Goal: Information Seeking & Learning: Learn about a topic

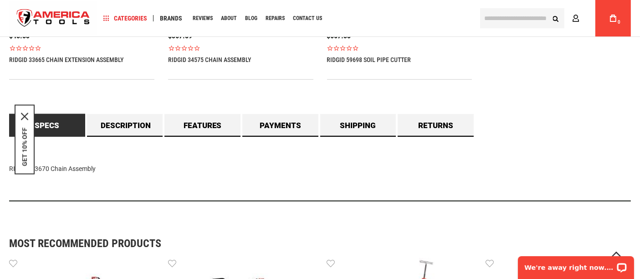
scroll to position [716, 0]
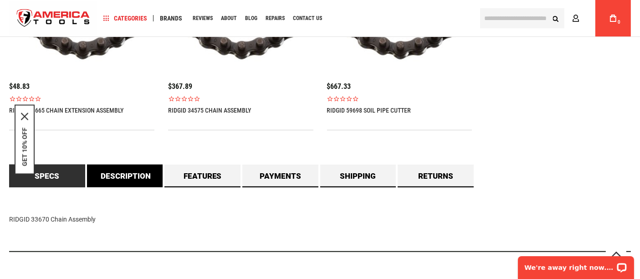
click at [149, 179] on link "Description" at bounding box center [125, 175] width 76 height 23
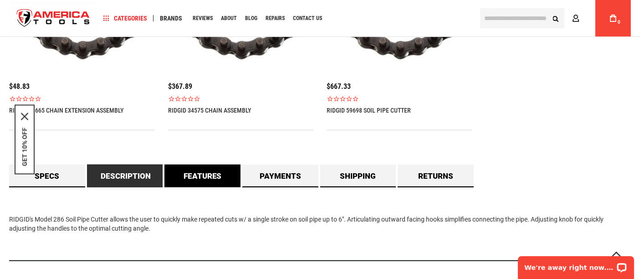
click at [219, 176] on link "Features" at bounding box center [202, 175] width 76 height 23
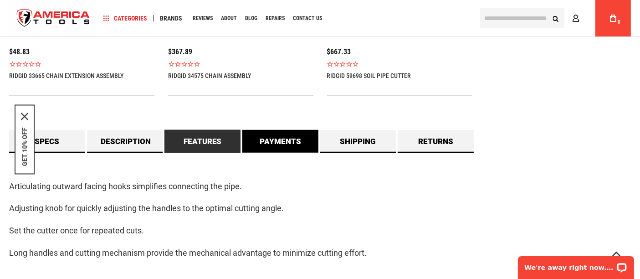
scroll to position [766, 0]
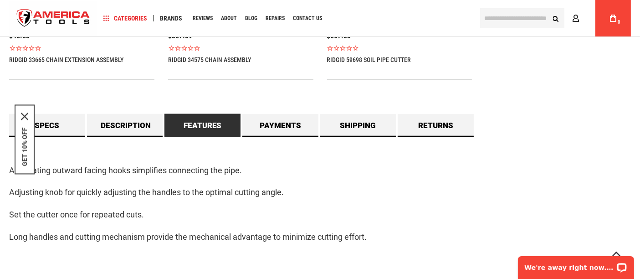
click at [278, 152] on div "Articulating outward facing hooks simplifies connecting the pipe. Adjusting kno…" at bounding box center [319, 209] width 621 height 144
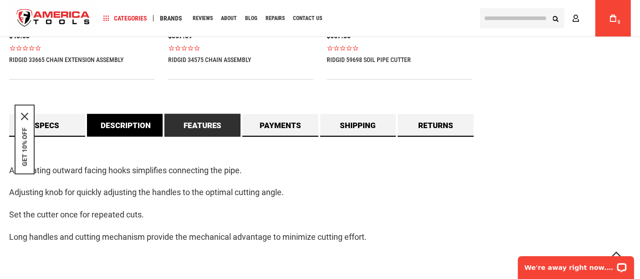
click at [117, 124] on link "Description" at bounding box center [125, 125] width 76 height 23
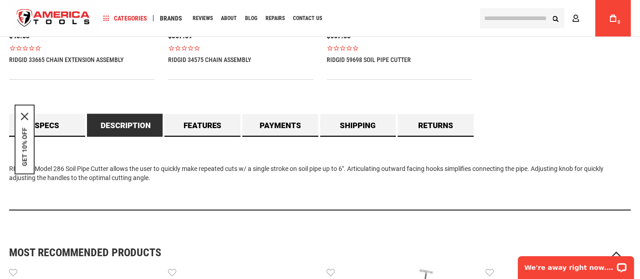
scroll to position [716, 0]
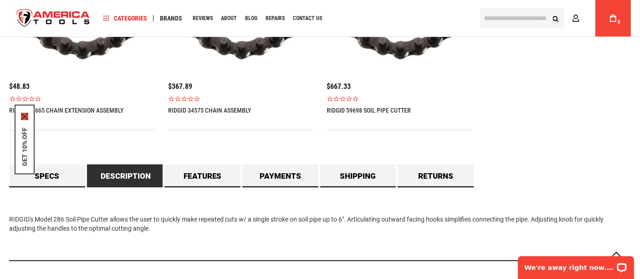
click at [25, 114] on icon "close icon" at bounding box center [24, 116] width 7 height 7
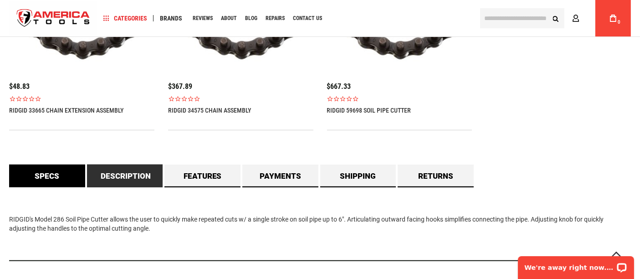
click at [62, 173] on link "Specs" at bounding box center [47, 175] width 76 height 23
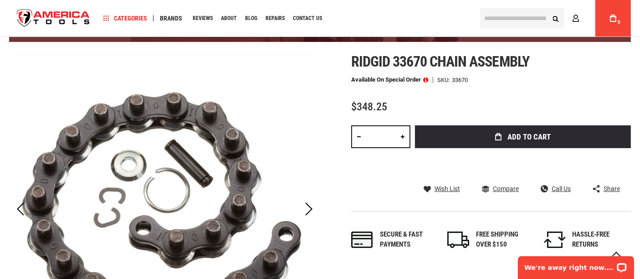
scroll to position [58, 0]
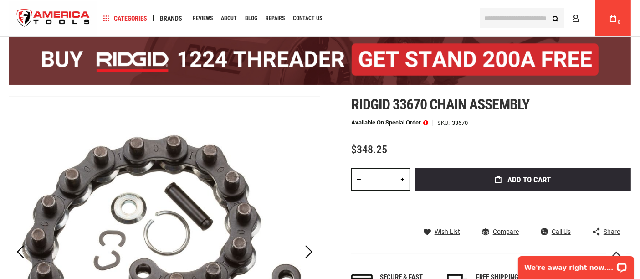
click at [319, 102] on div "Next" at bounding box center [308, 251] width 23 height 311
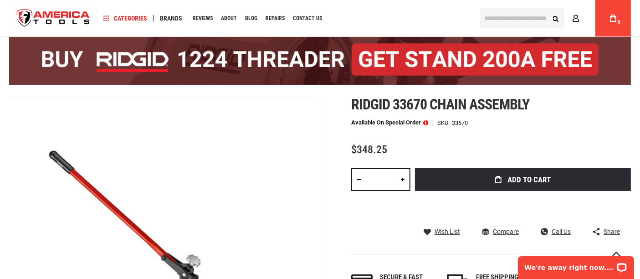
click at [336, 101] on div "Skip to the end of the images gallery Skip to the beginning of the images galle…" at bounding box center [319, 269] width 621 height 347
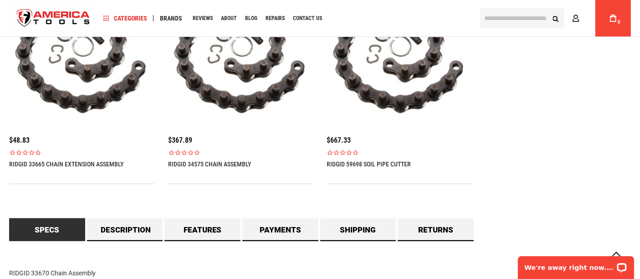
scroll to position [665, 0]
